Goal: Complete application form: Complete application form

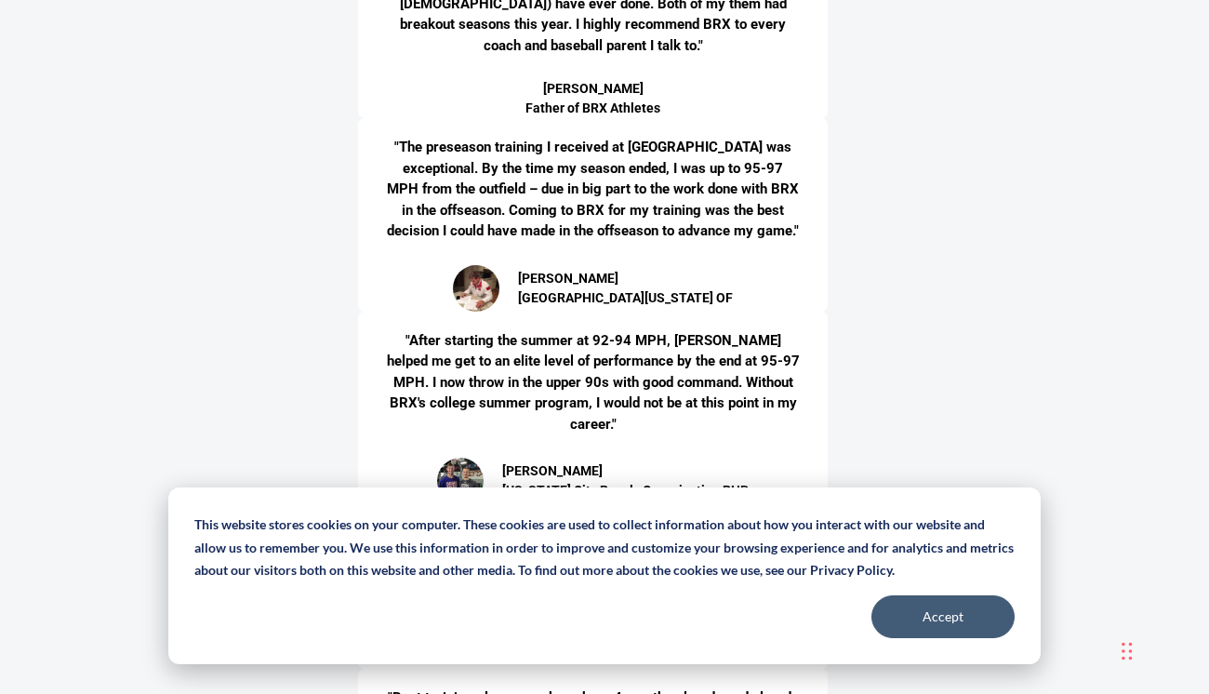
scroll to position [5716, 0]
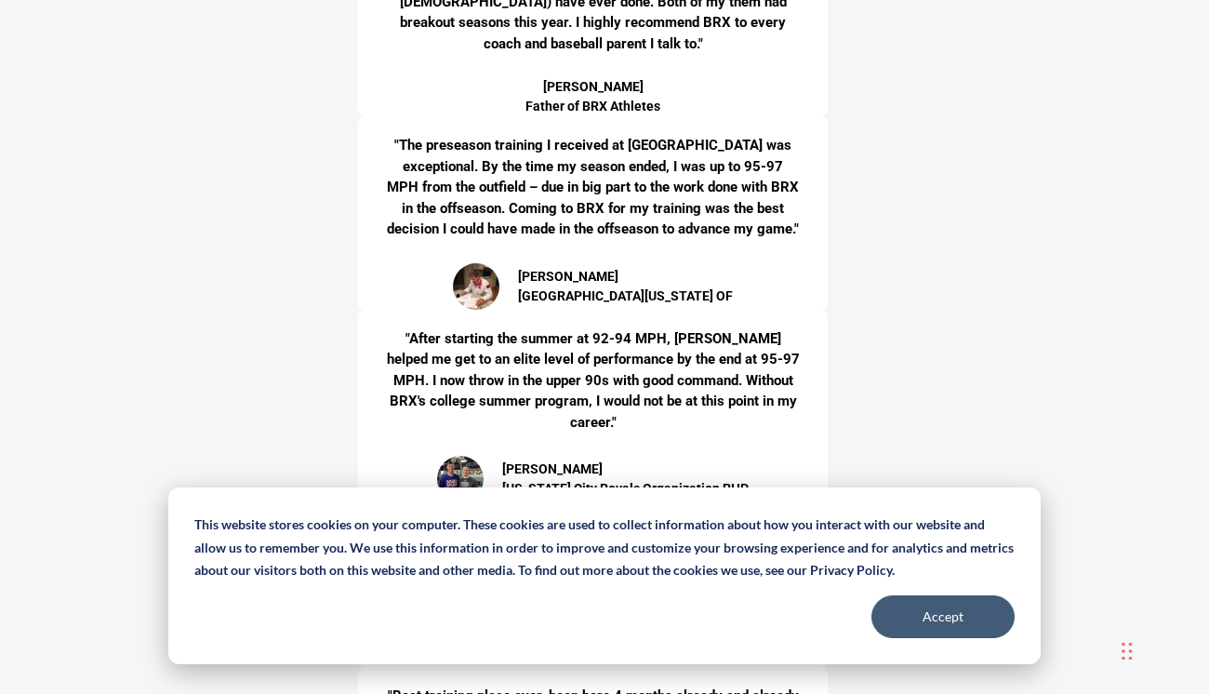
click at [0, 423] on section ""With BRX's help and 18 months of hard work, I improved my pitching velocity fr…" at bounding box center [604, 242] width 1209 height 1949
click at [0, 425] on section ""With BRX's help and 18 months of hard work, I improved my pitching velocity fr…" at bounding box center [604, 242] width 1209 height 1949
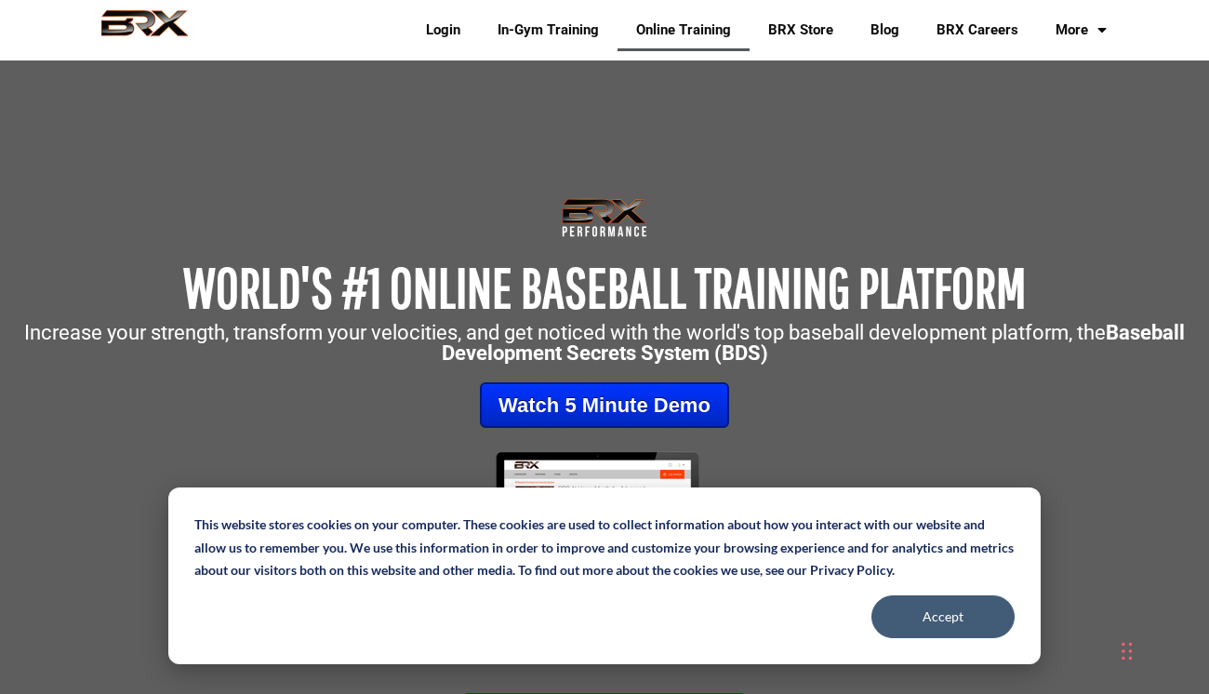
scroll to position [0, 0]
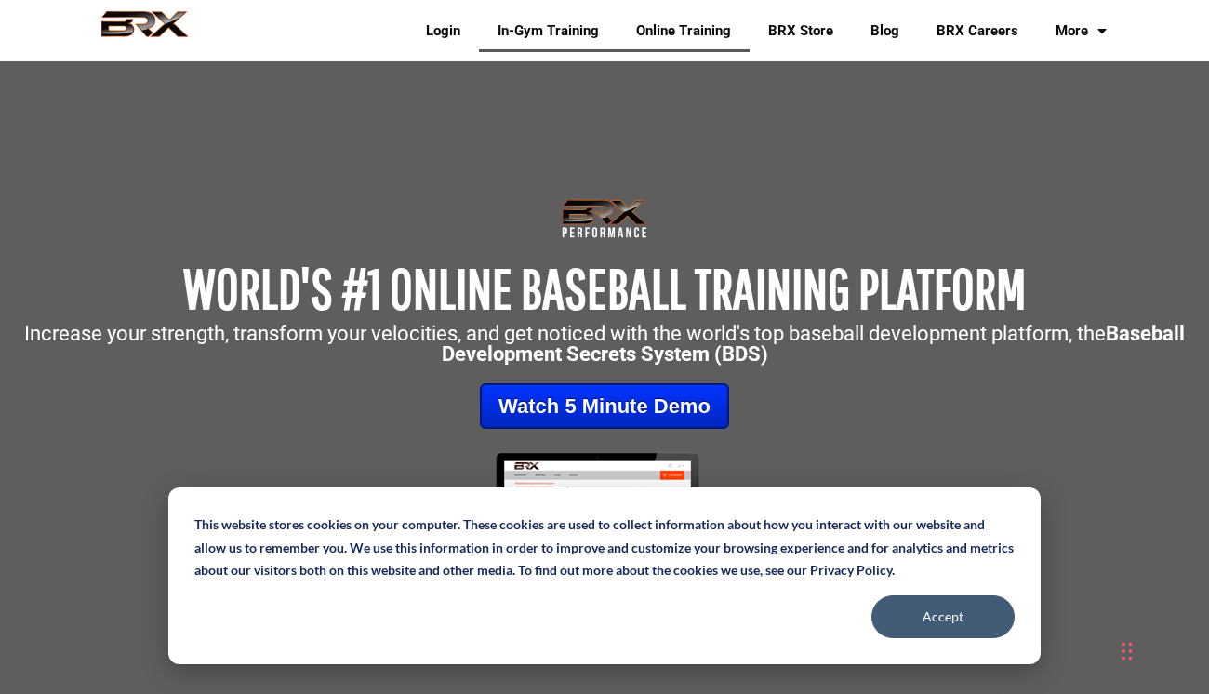
click at [573, 42] on link "In-Gym Training" at bounding box center [548, 30] width 139 height 43
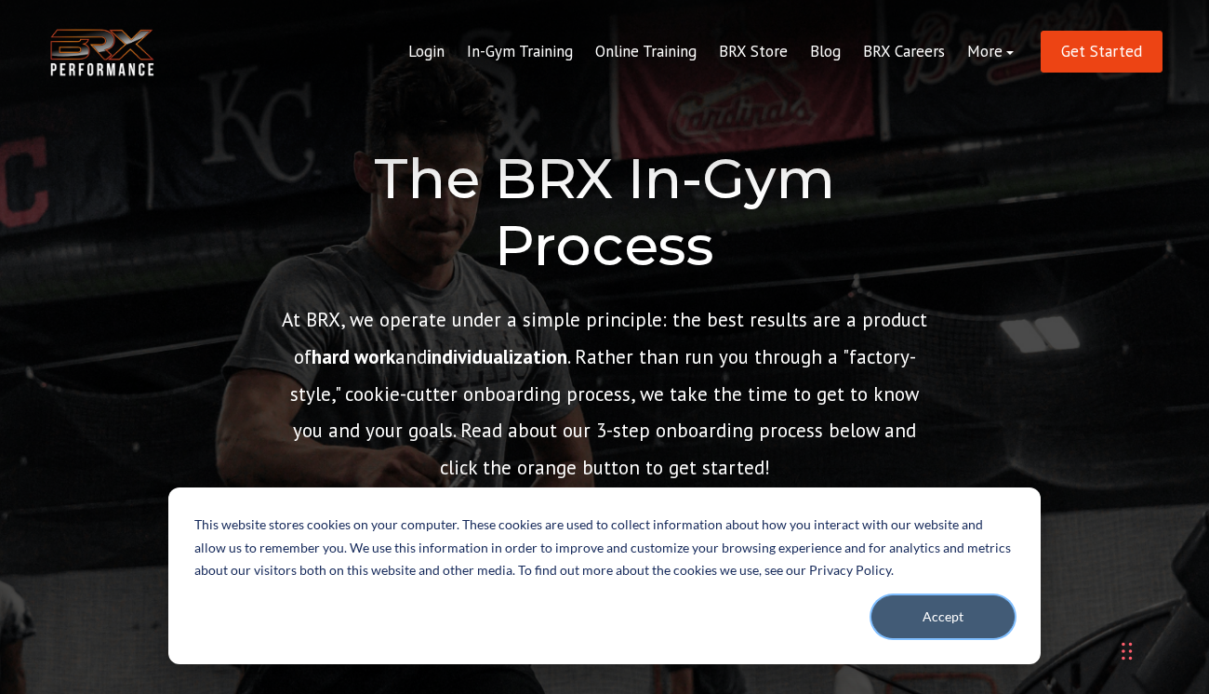
click at [952, 622] on button "Accept" at bounding box center [942, 616] width 143 height 43
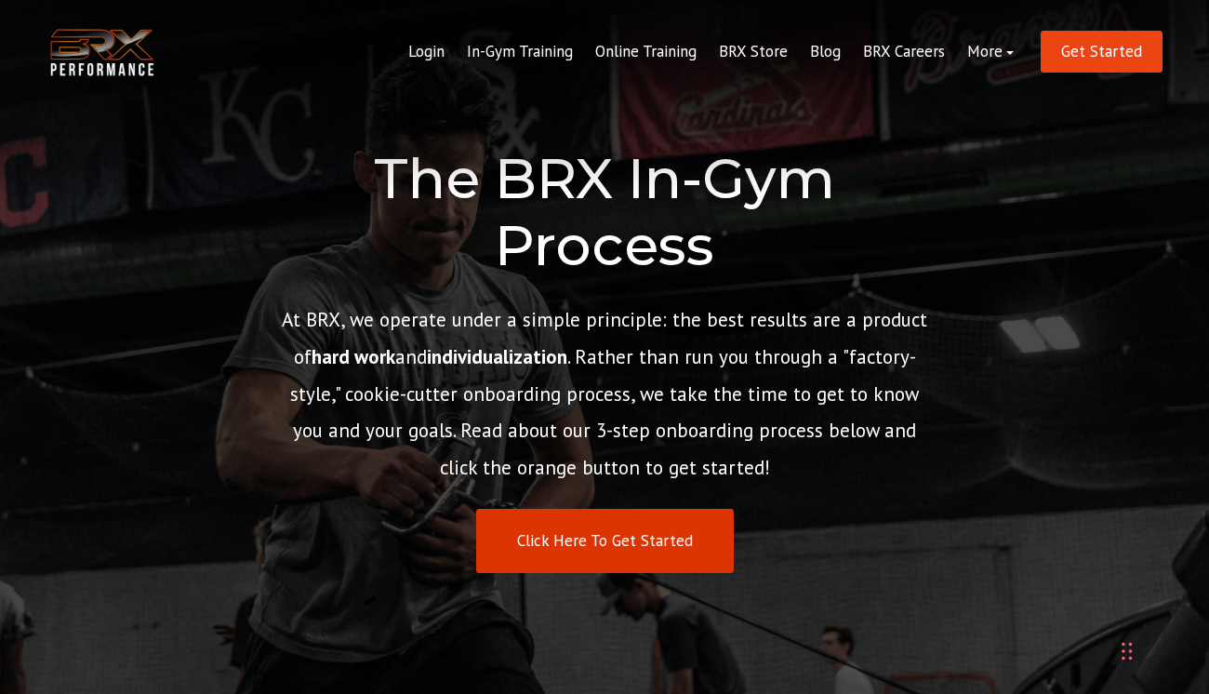
click at [610, 531] on link "Click Here To Get Started" at bounding box center [605, 541] width 258 height 64
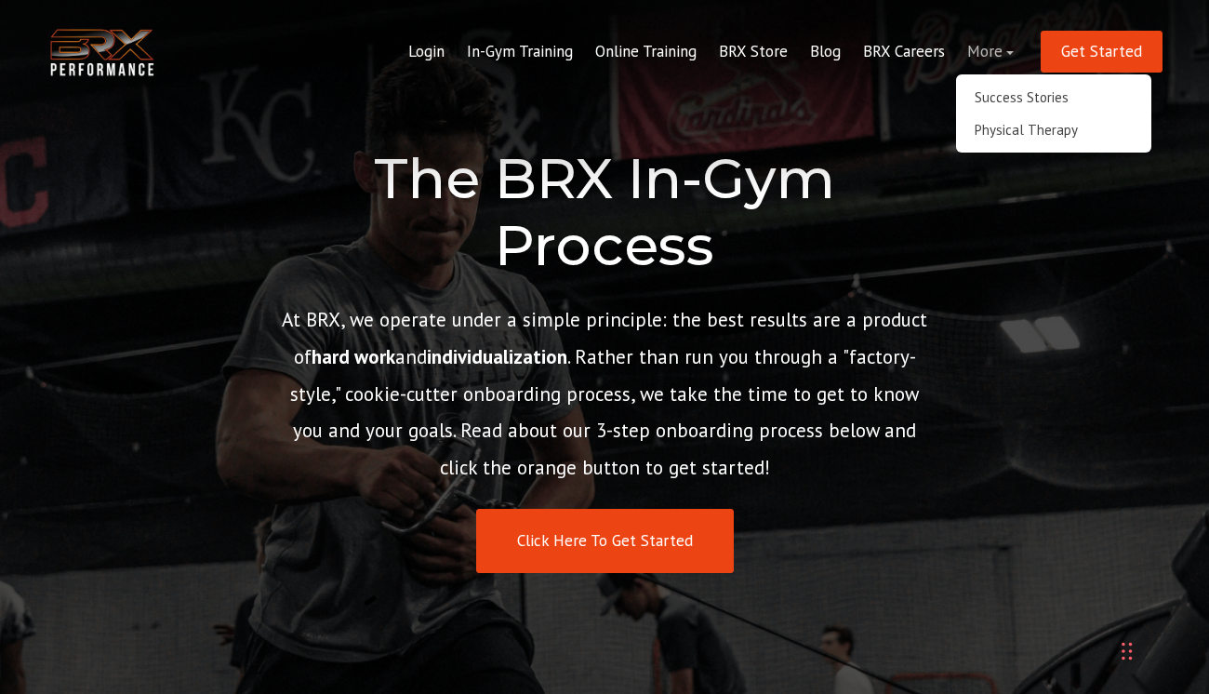
click at [1003, 62] on link "More" at bounding box center [990, 52] width 69 height 45
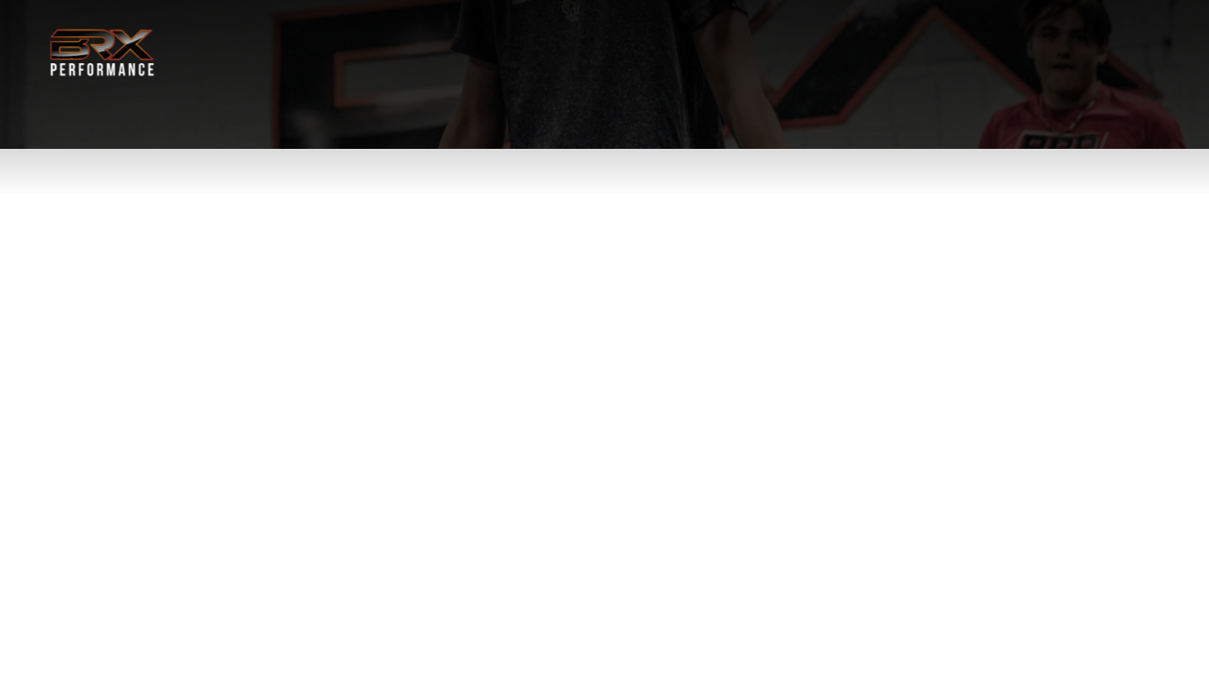
select select "**"
